Goal: Information Seeking & Learning: Learn about a topic

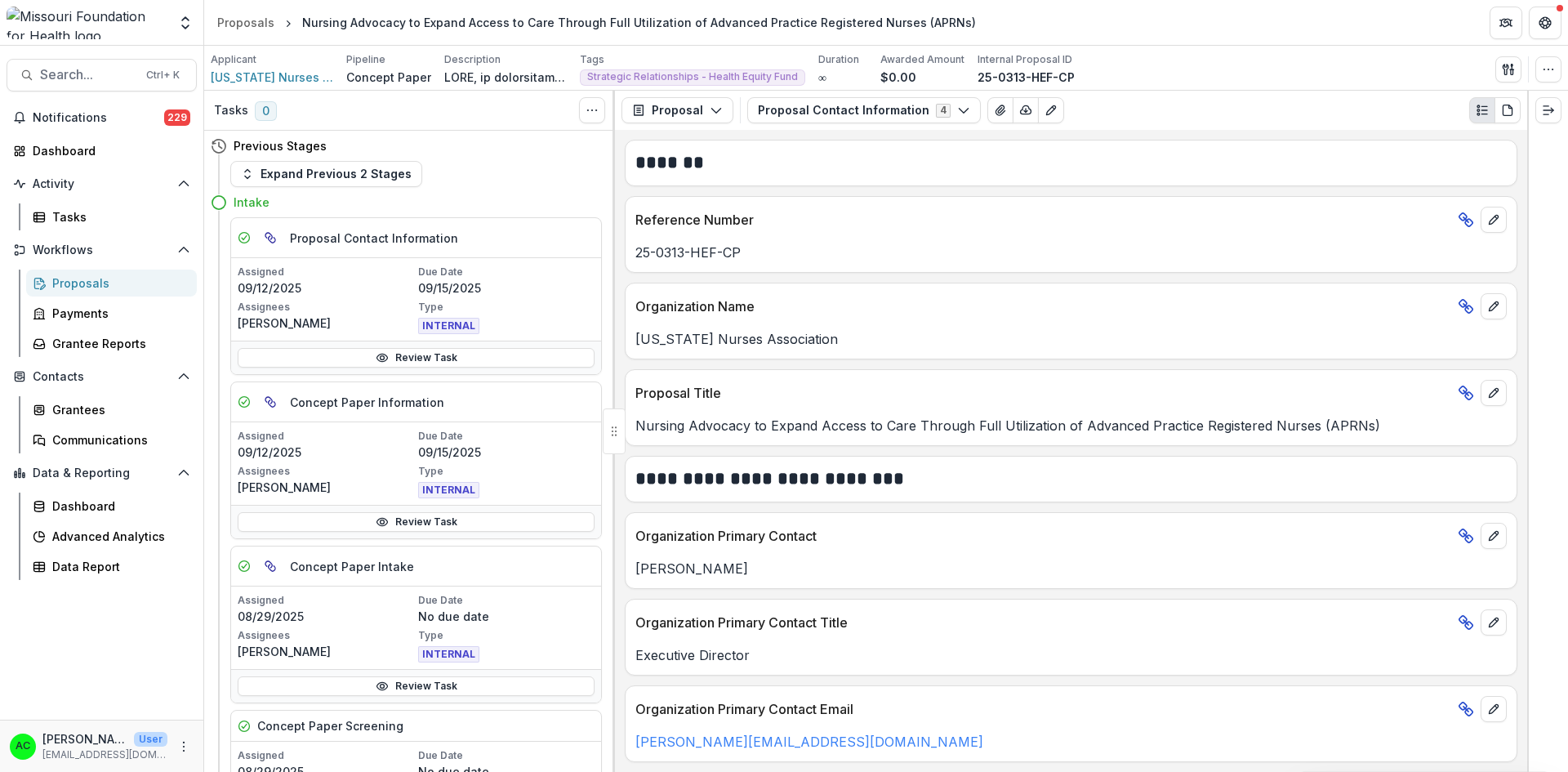
click at [1542, 109] on icon "Expand right" at bounding box center [1548, 110] width 13 height 13
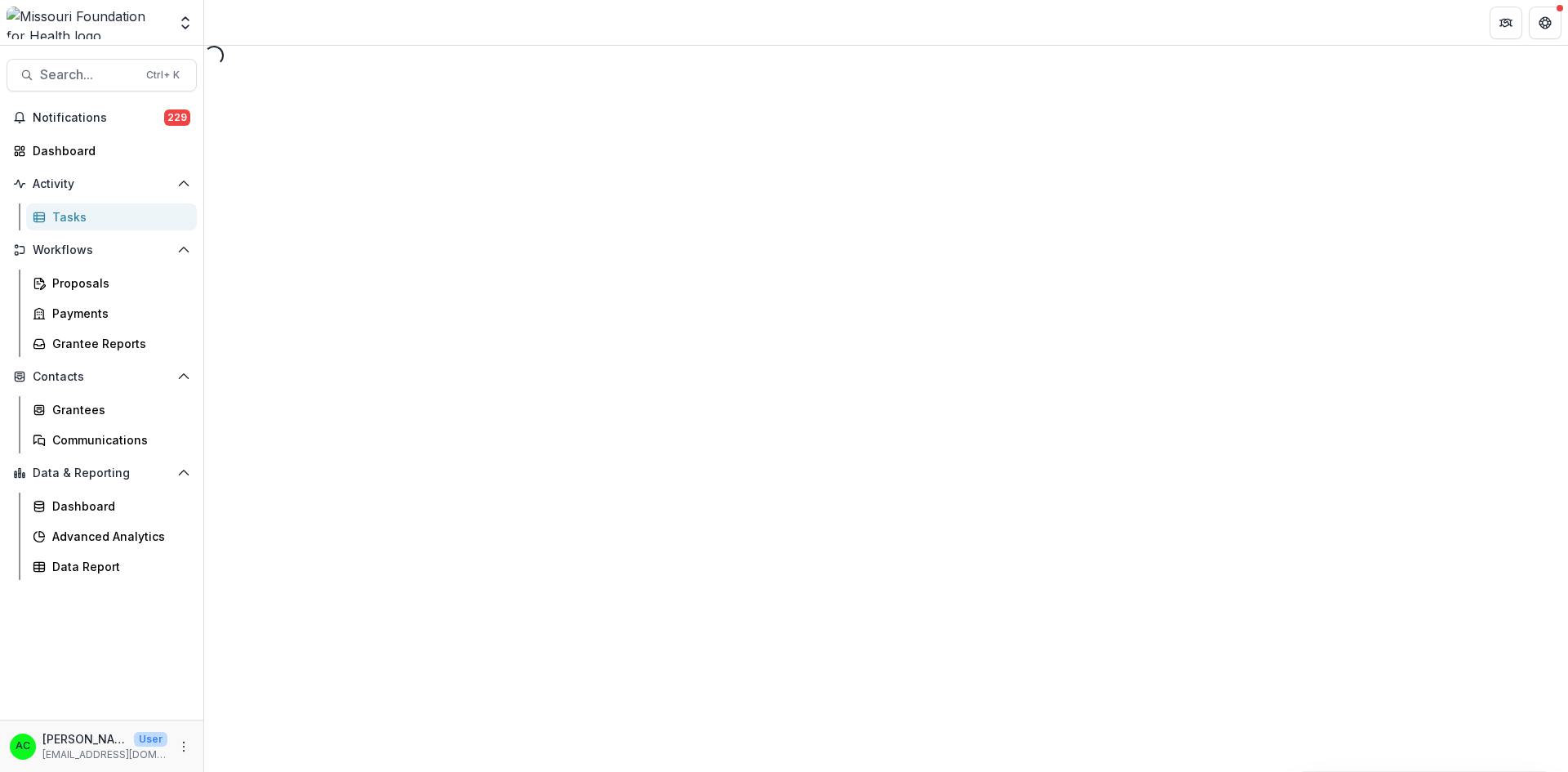
select select "********"
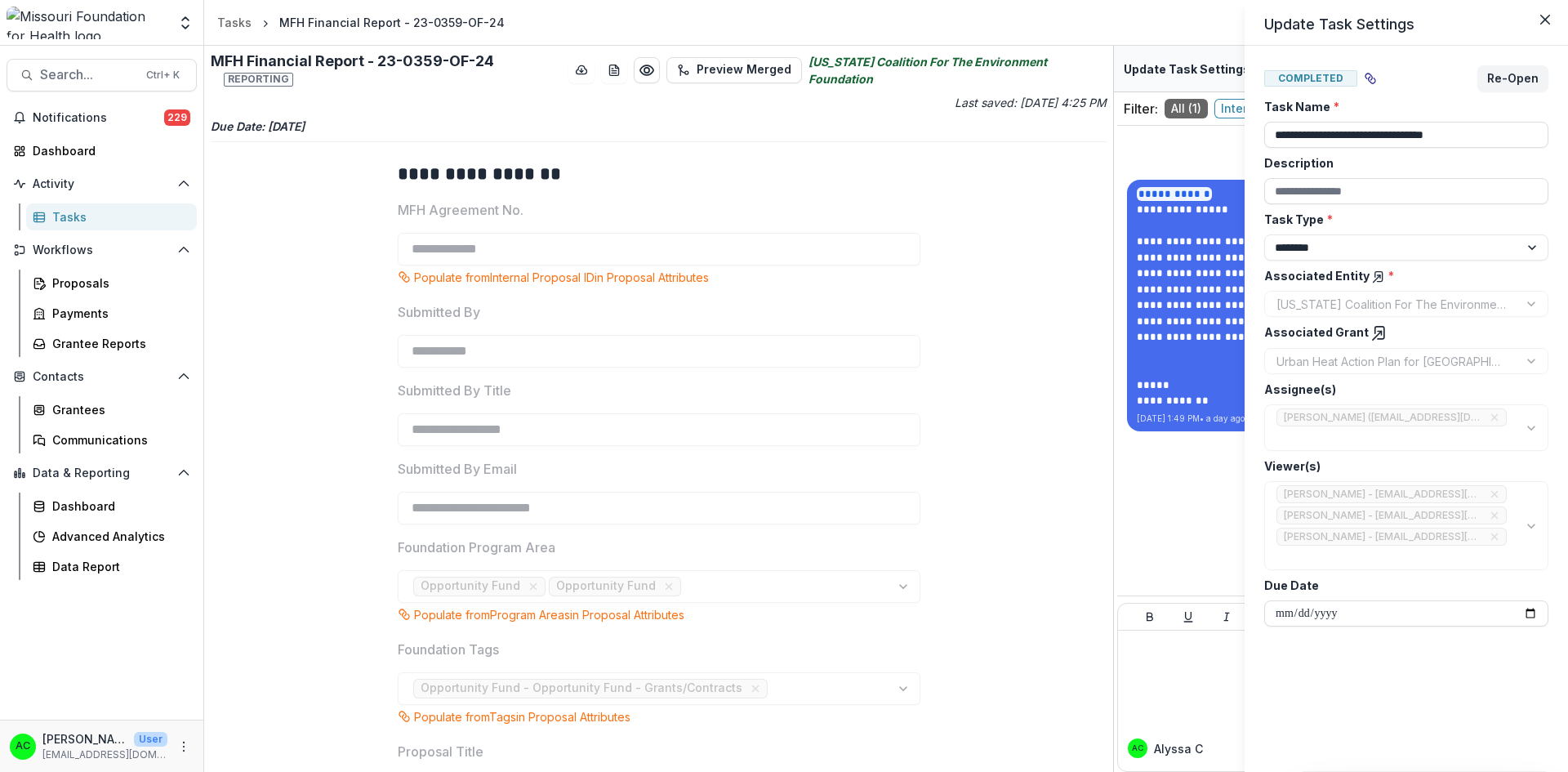
click at [1553, 16] on button "Close" at bounding box center [1545, 20] width 26 height 26
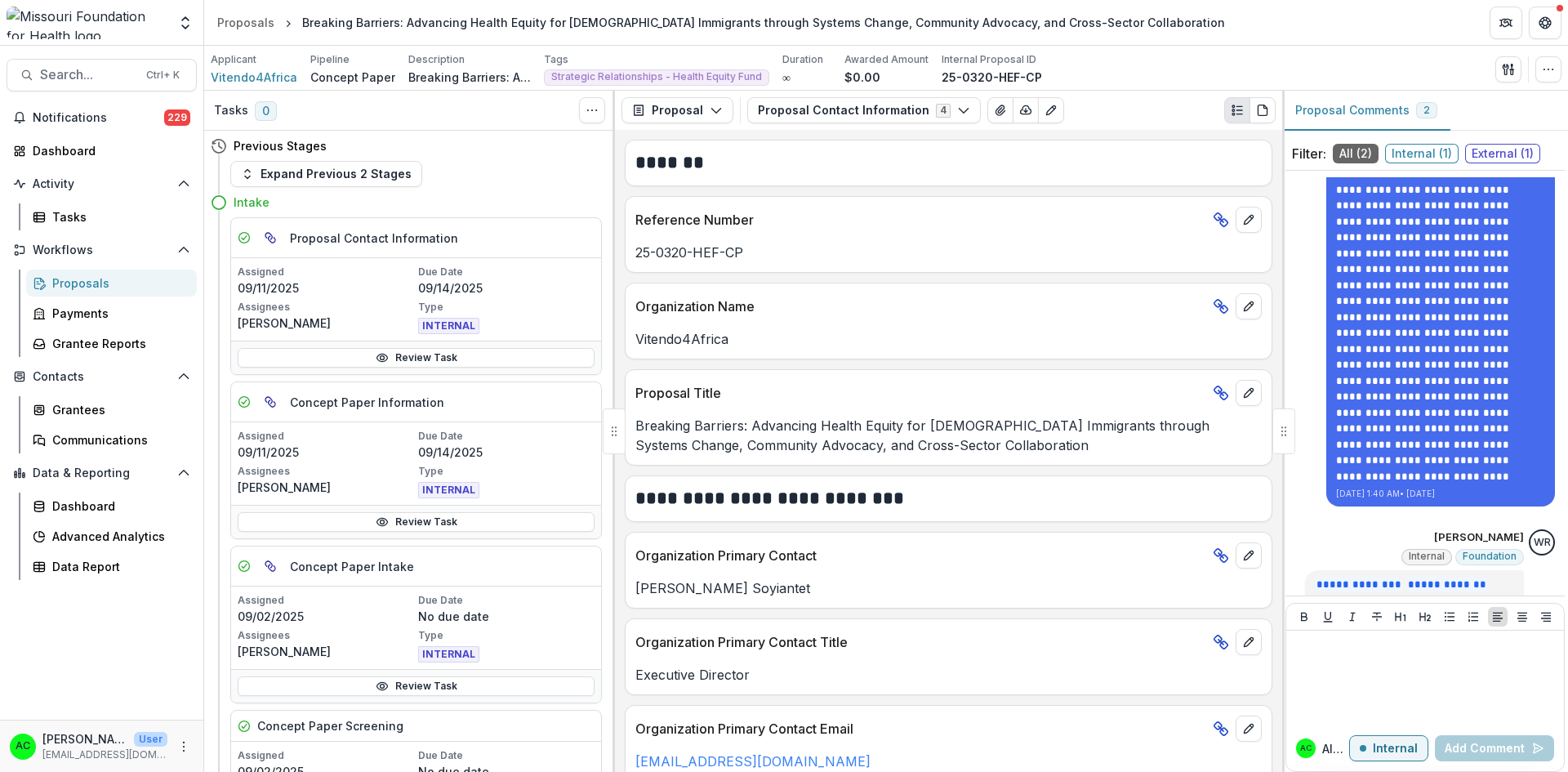
scroll to position [1277, 0]
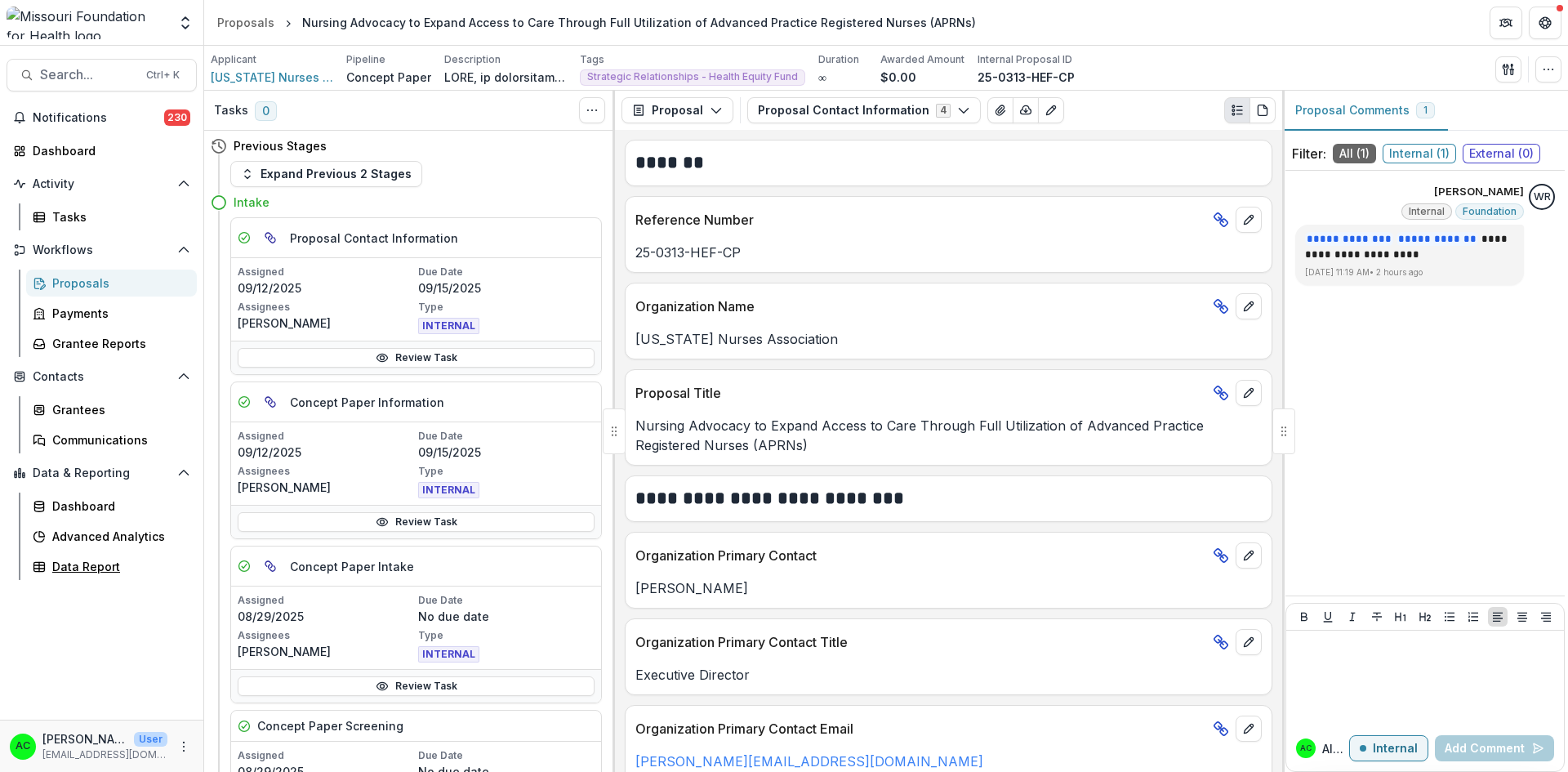
click at [123, 563] on div "Data Report" at bounding box center [118, 565] width 132 height 17
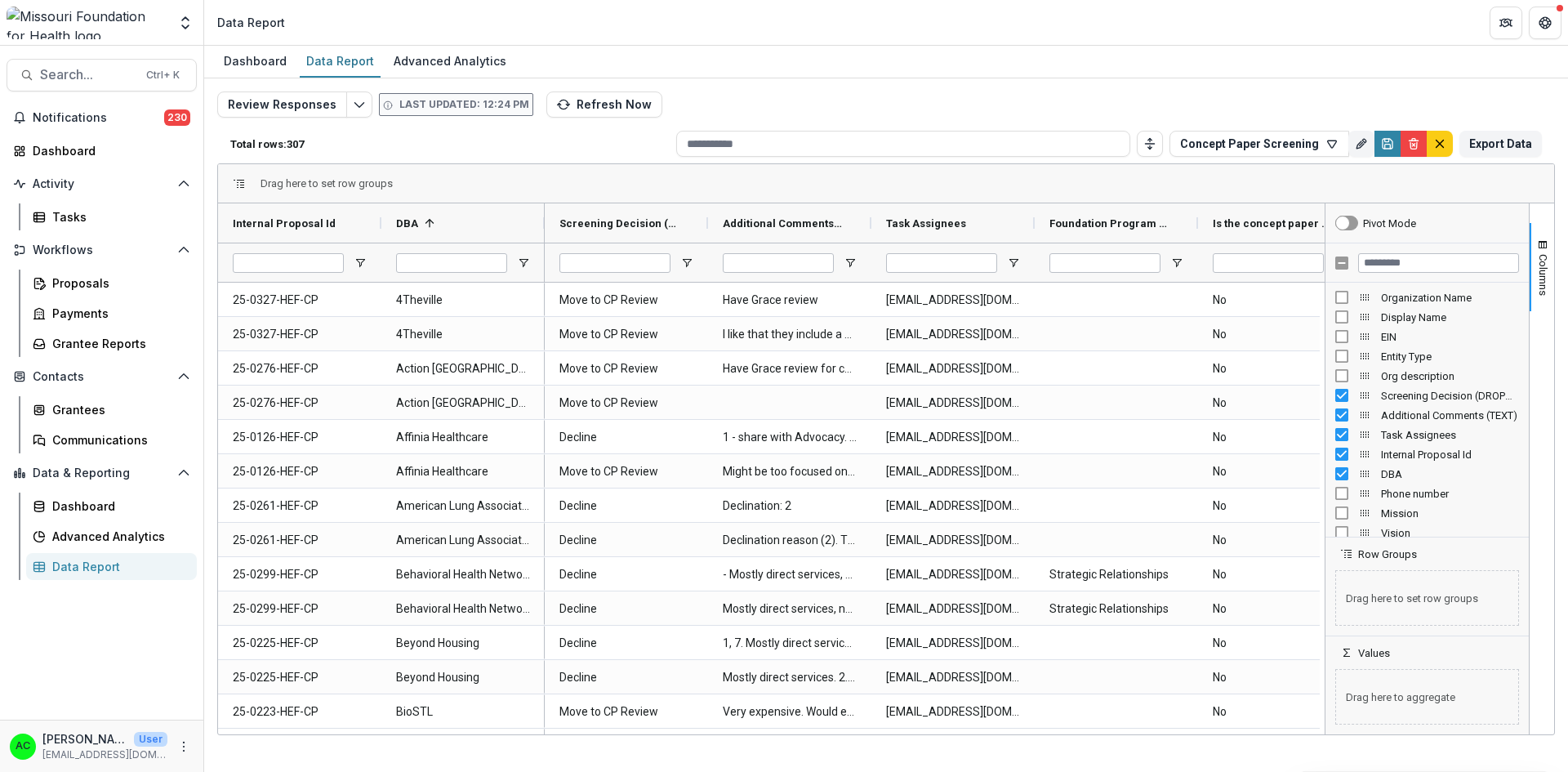
click at [1538, 237] on button "Columns" at bounding box center [1542, 267] width 25 height 88
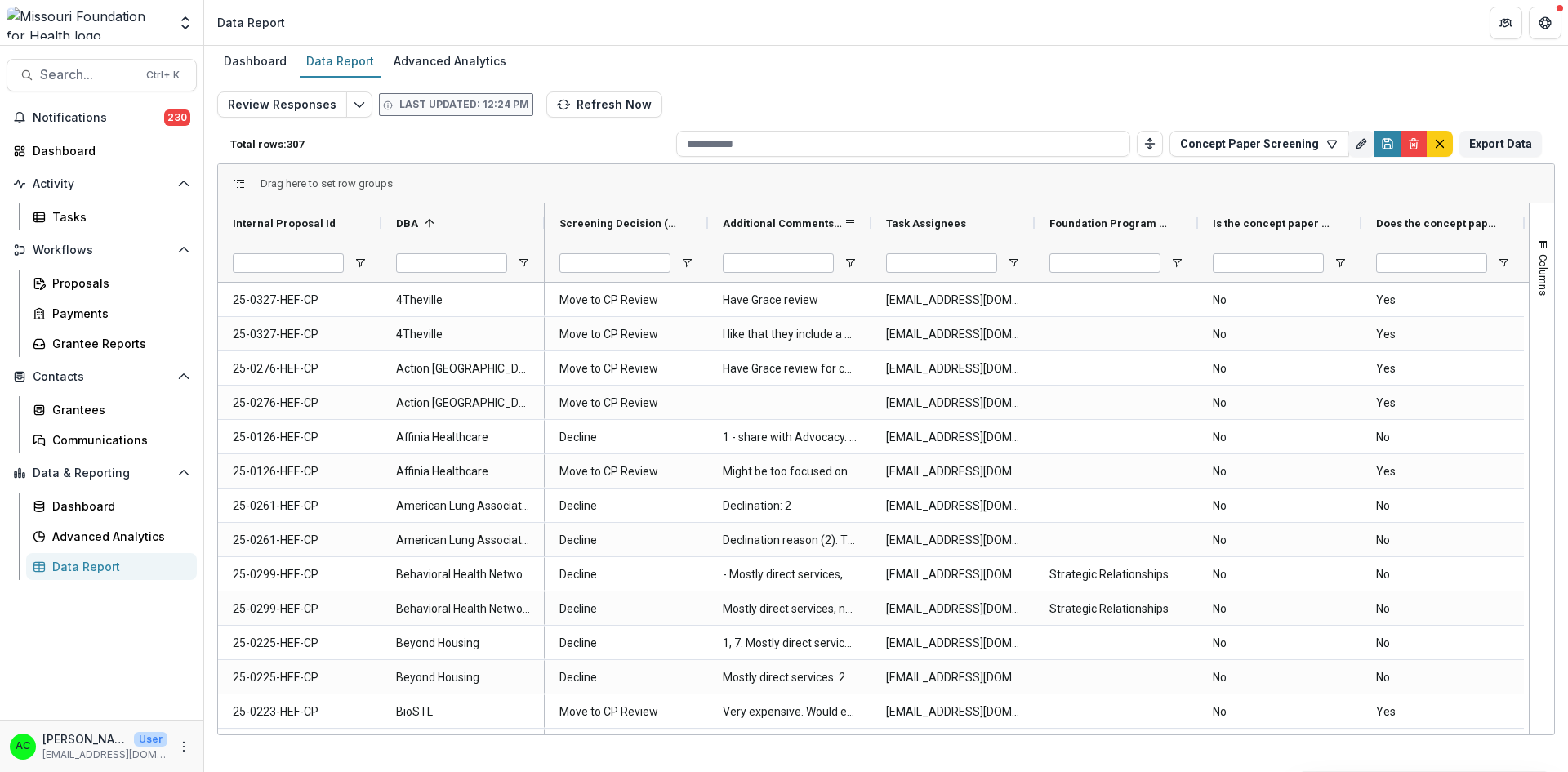
drag, startPoint x: 870, startPoint y: 221, endPoint x: 972, endPoint y: 223, distance: 102.0
click at [875, 223] on div at bounding box center [871, 223] width 7 height 39
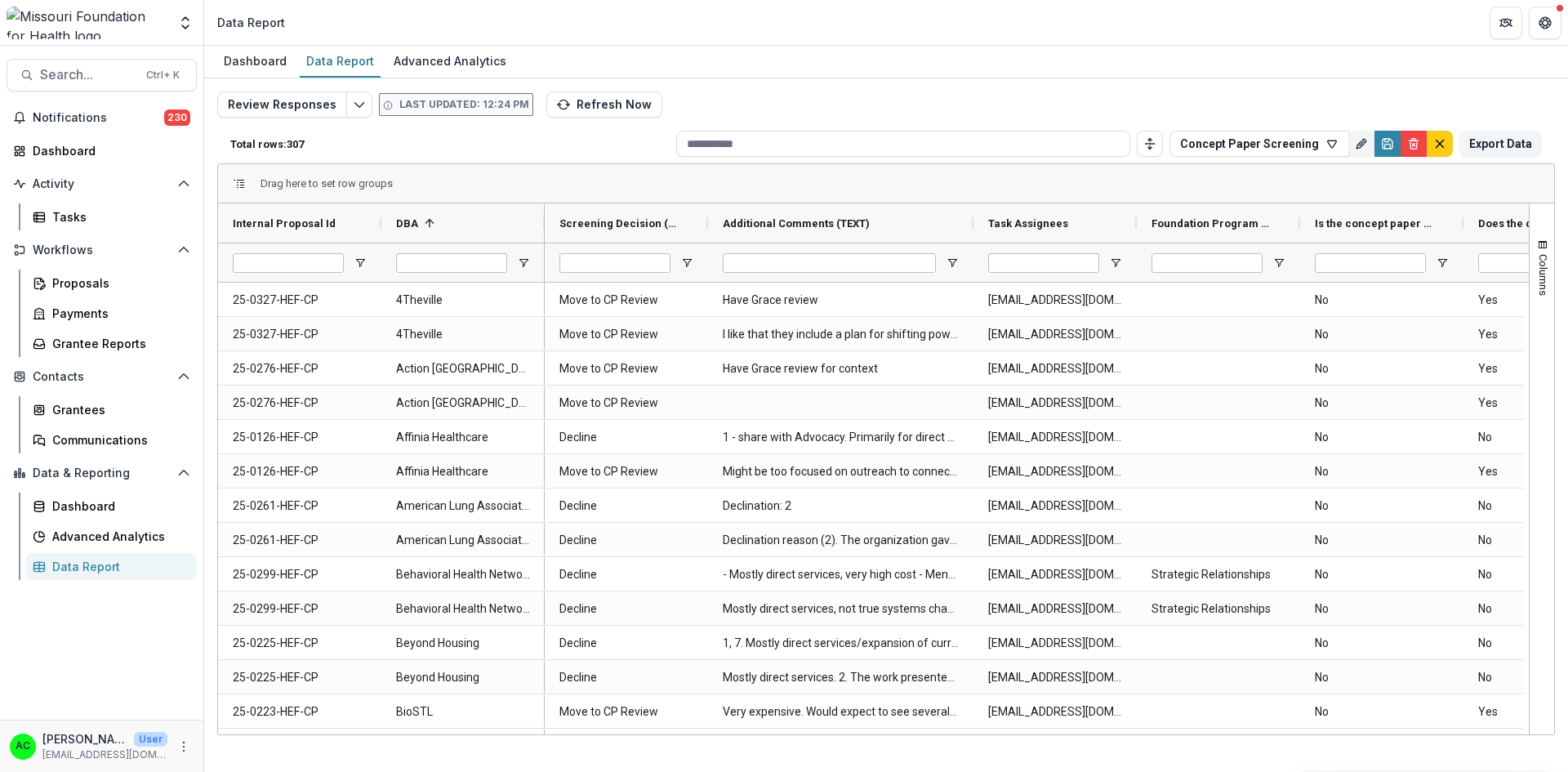
click at [1157, 141] on icon "Toggle auto height" at bounding box center [1150, 143] width 13 height 13
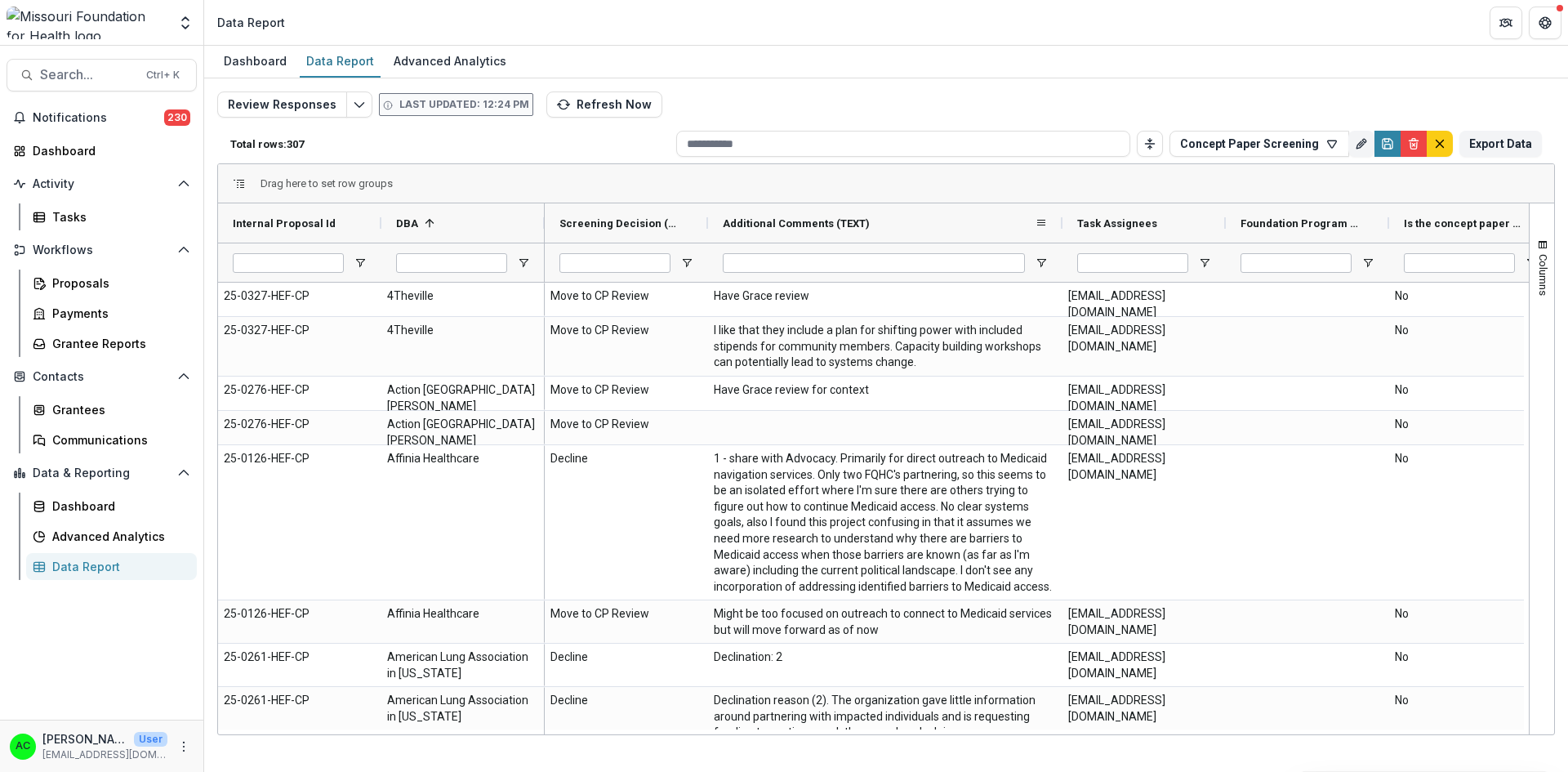
drag, startPoint x: 973, startPoint y: 223, endPoint x: 1062, endPoint y: 215, distance: 89.4
click at [1062, 215] on div at bounding box center [1063, 223] width 7 height 39
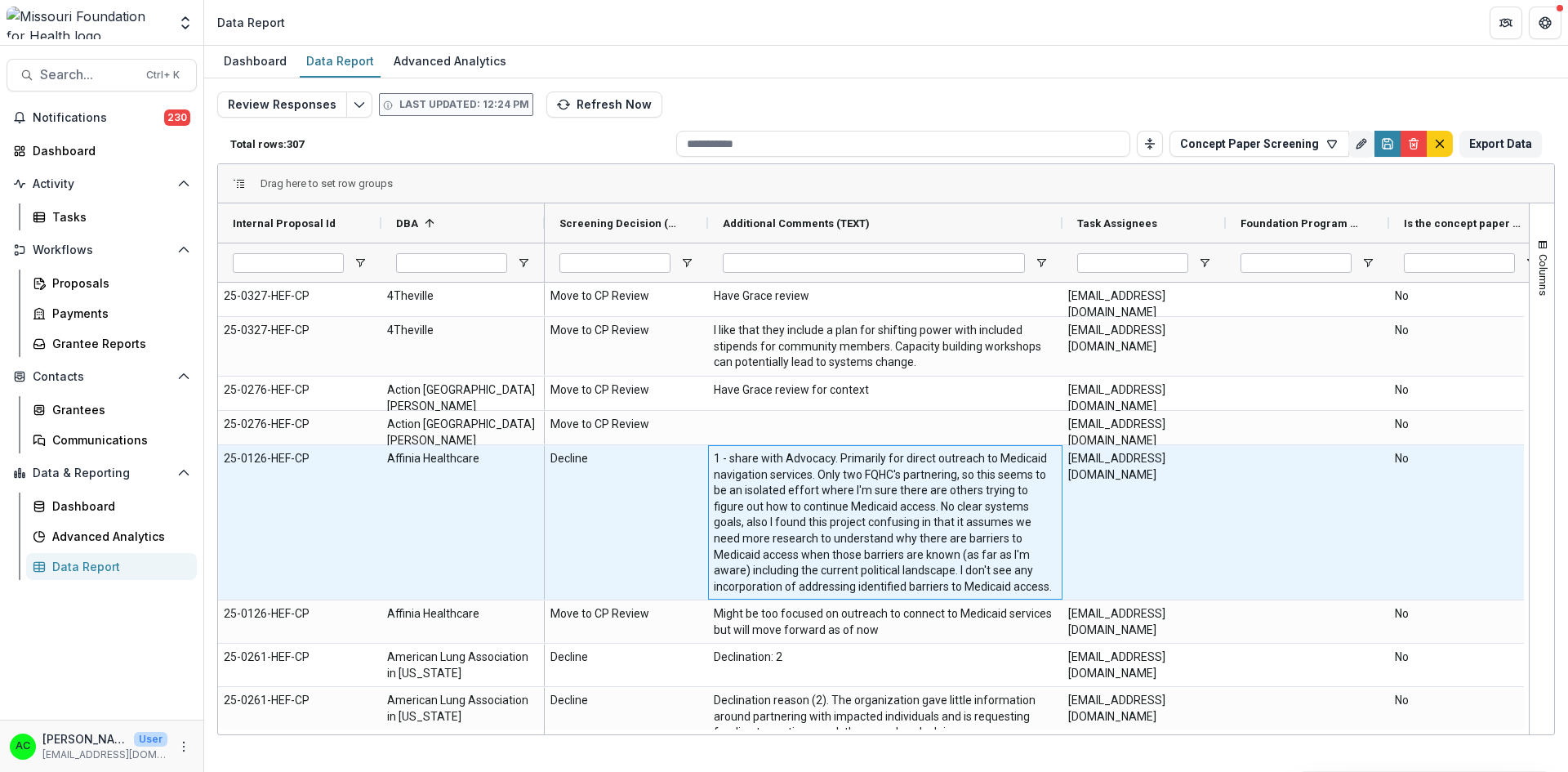
click at [966, 487] on \(TEXT\)-1223 "1 - share with Advocacy. Primarily for direct outreach to Medicaid navigation s…" at bounding box center [885, 522] width 343 height 144
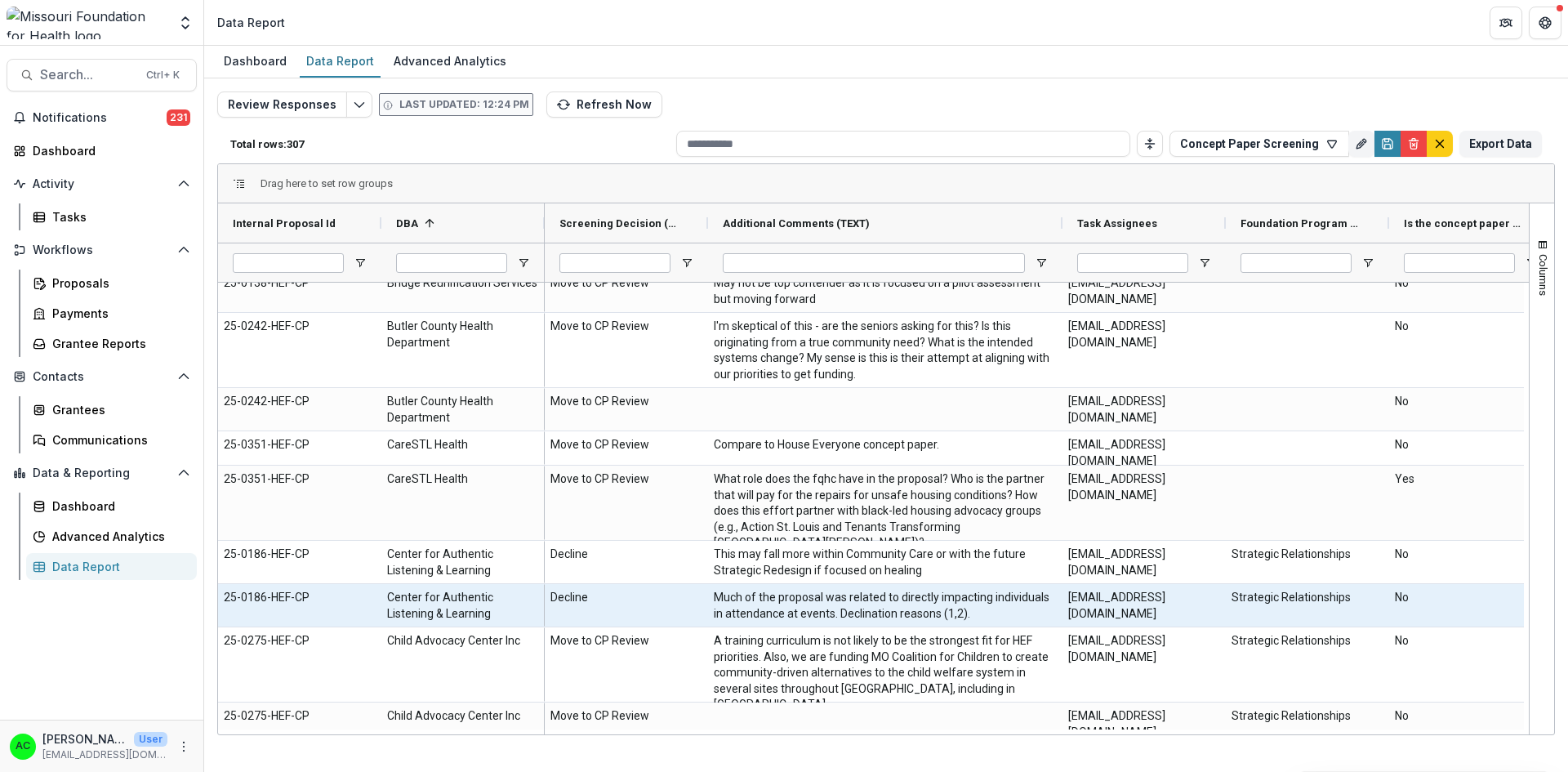
click at [997, 597] on \(TEXT\)-1767 "Much of the proposal was related to directly impacting individuals in attendanc…" at bounding box center [885, 605] width 343 height 32
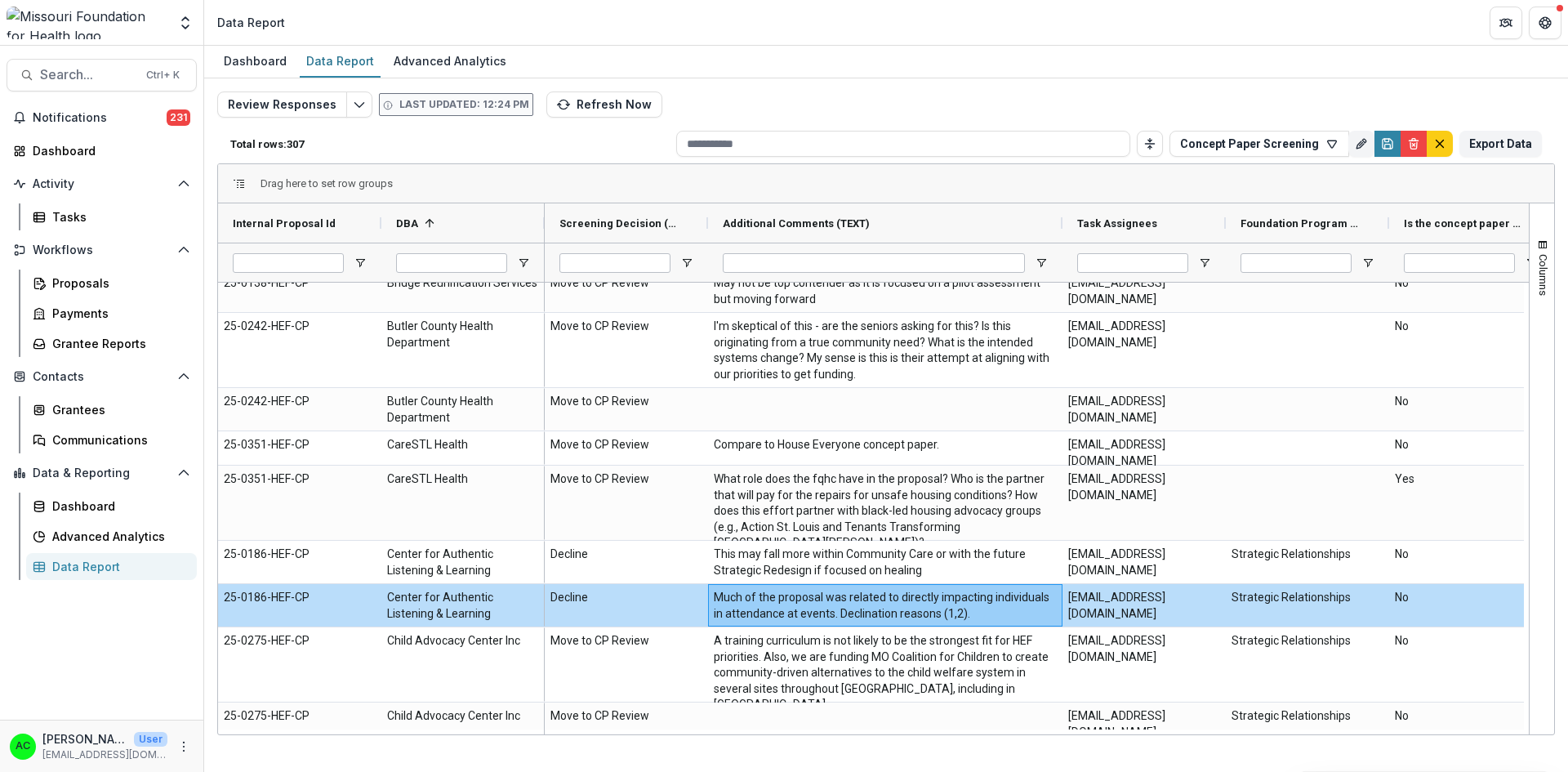
click at [1530, 335] on div "Columns" at bounding box center [1542, 468] width 25 height 530
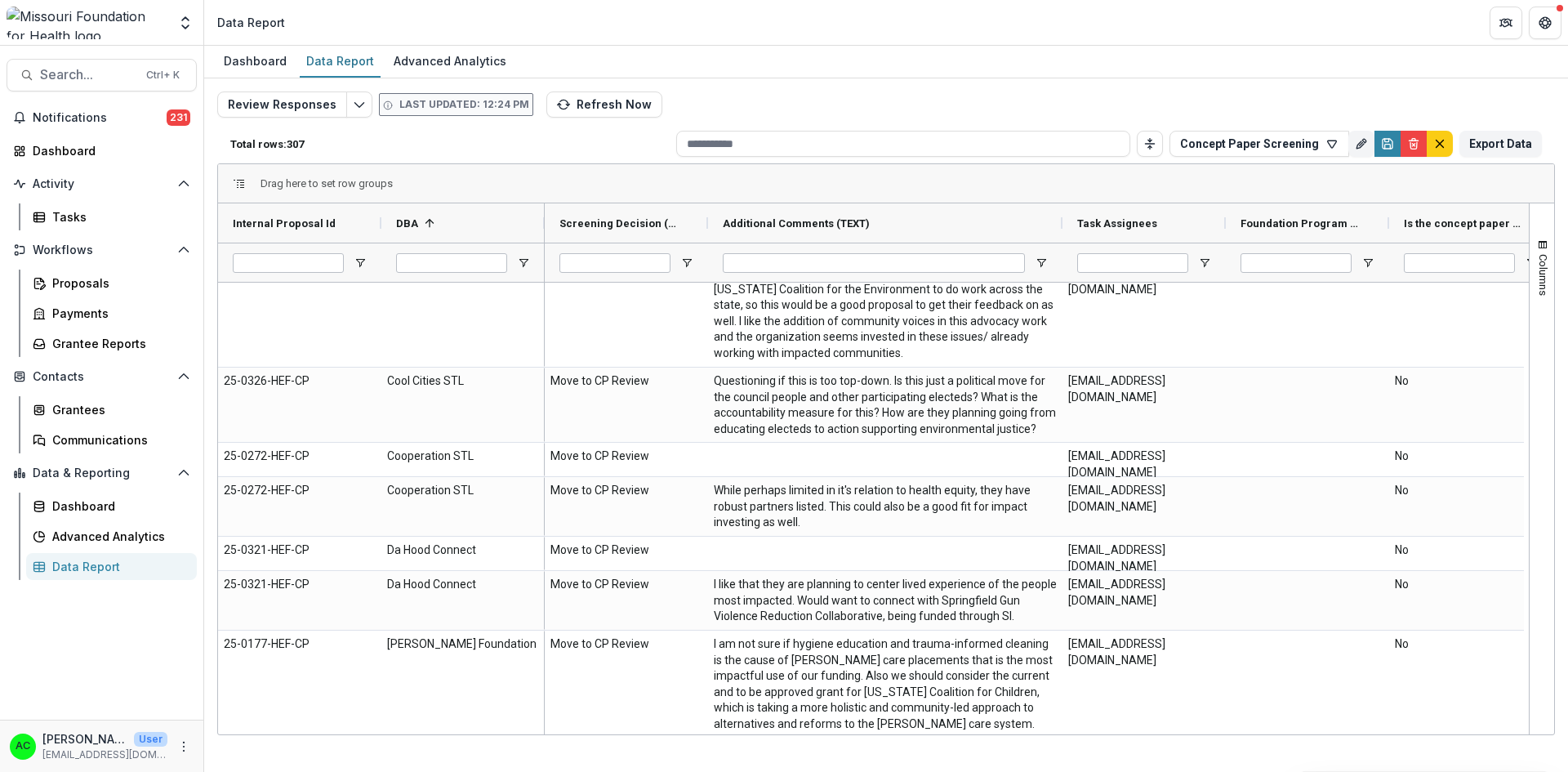
scroll to position [3960, 0]
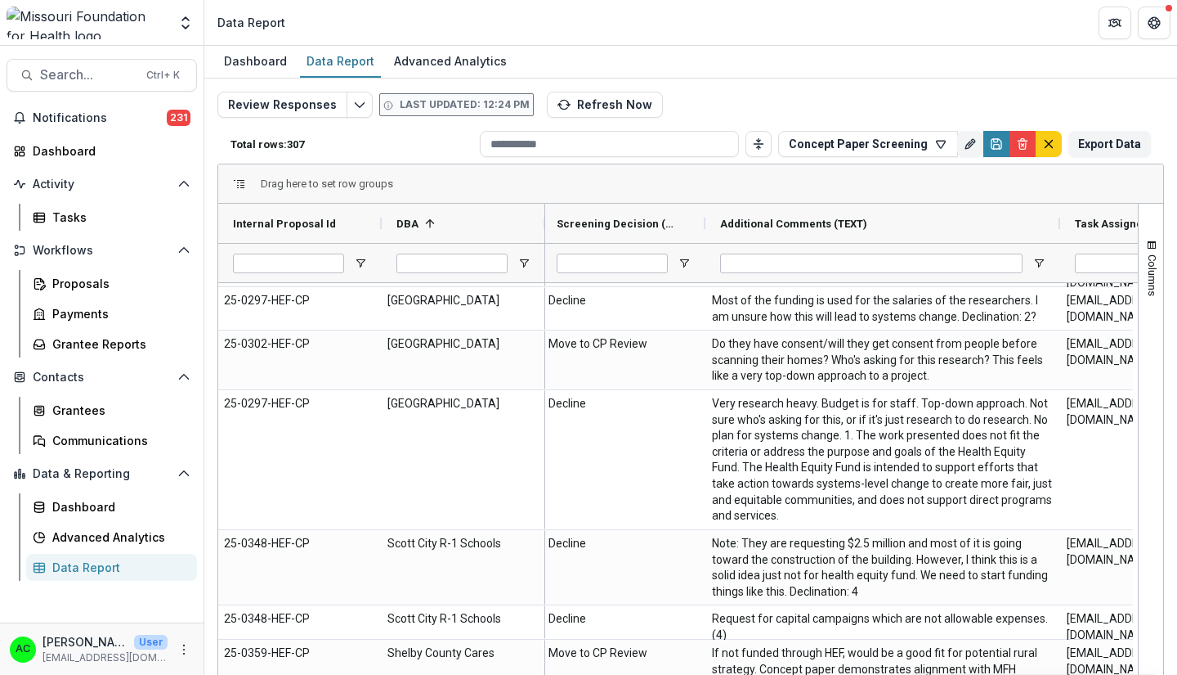
scroll to position [14952, 0]
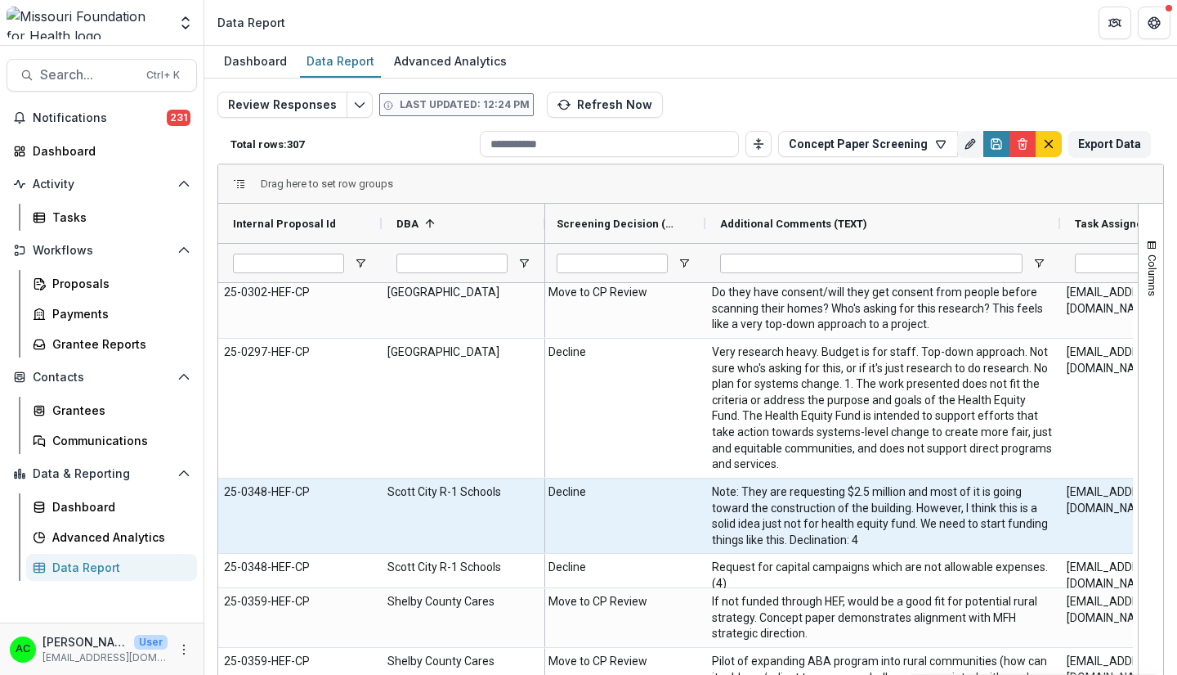
click at [841, 505] on \(TEXT\)-5495 "Note: They are requesting $2.5 million and most of it is going toward the const…" at bounding box center [883, 516] width 343 height 64
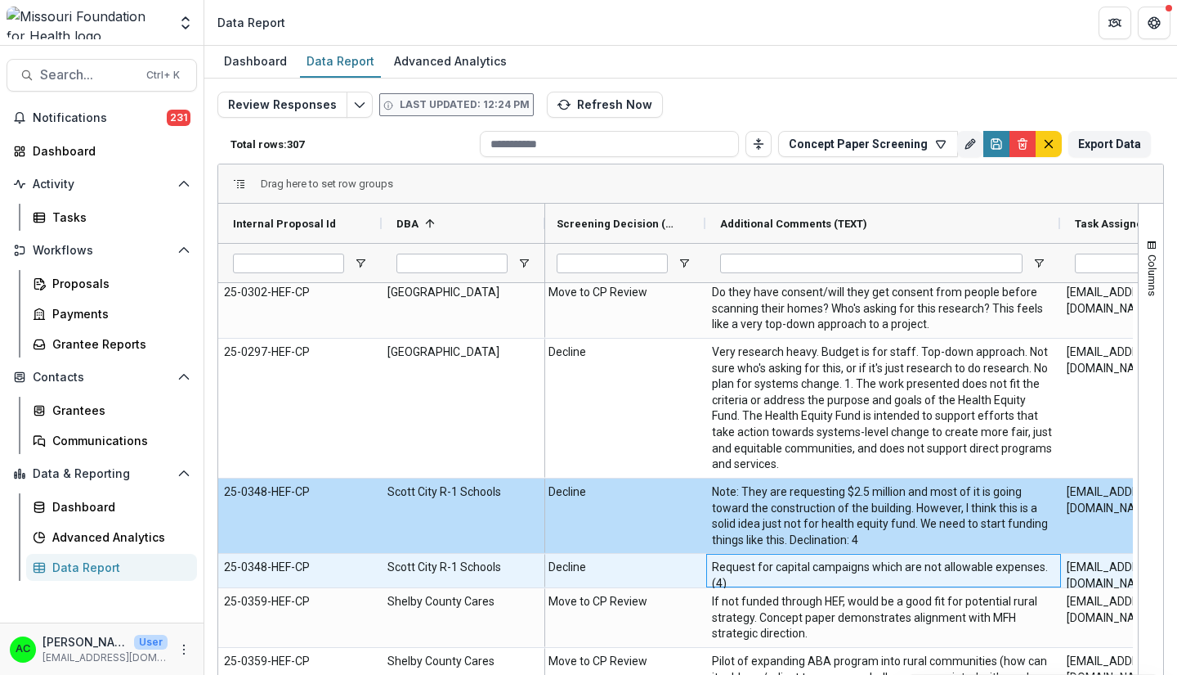
click at [855, 560] on \(TEXT\)-5511 "Request for capital campaigns which are not allowable expenses. (4)" at bounding box center [883, 575] width 343 height 32
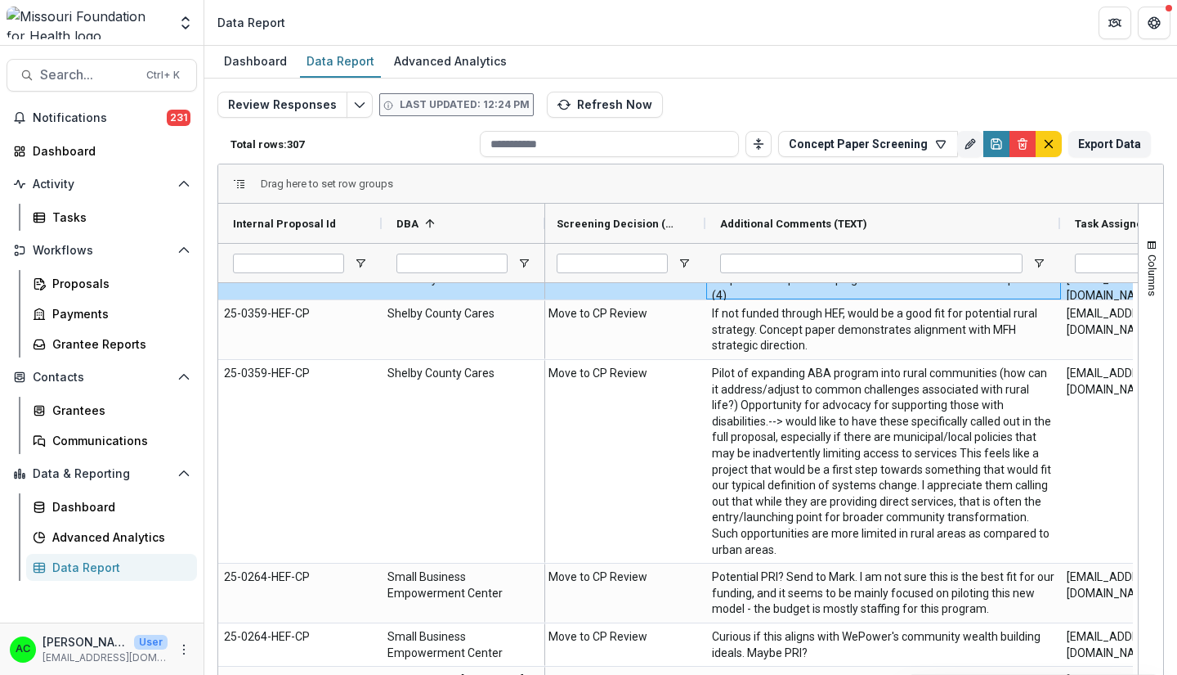
click at [1025, 616] on \(TEXT\)-5575 "Potential PRI? Send to Mark. I am not sure this is the best fit for our funding…" at bounding box center [883, 593] width 343 height 48
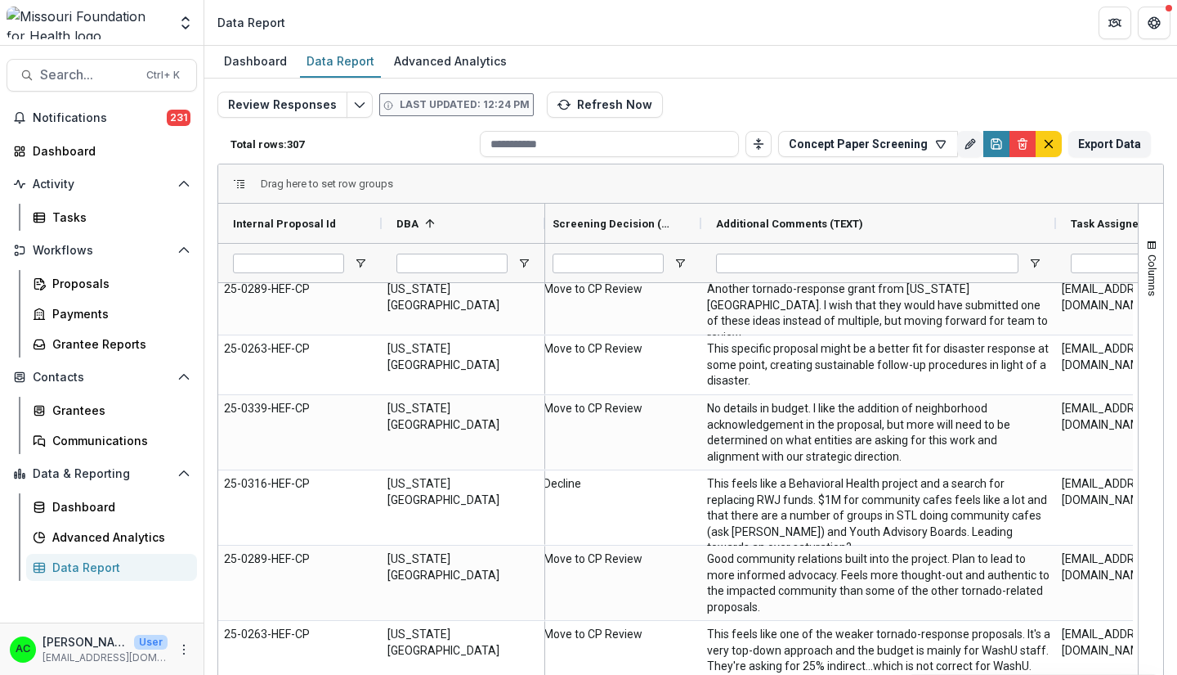
scroll to position [20121, 0]
